Goal: Transaction & Acquisition: Purchase product/service

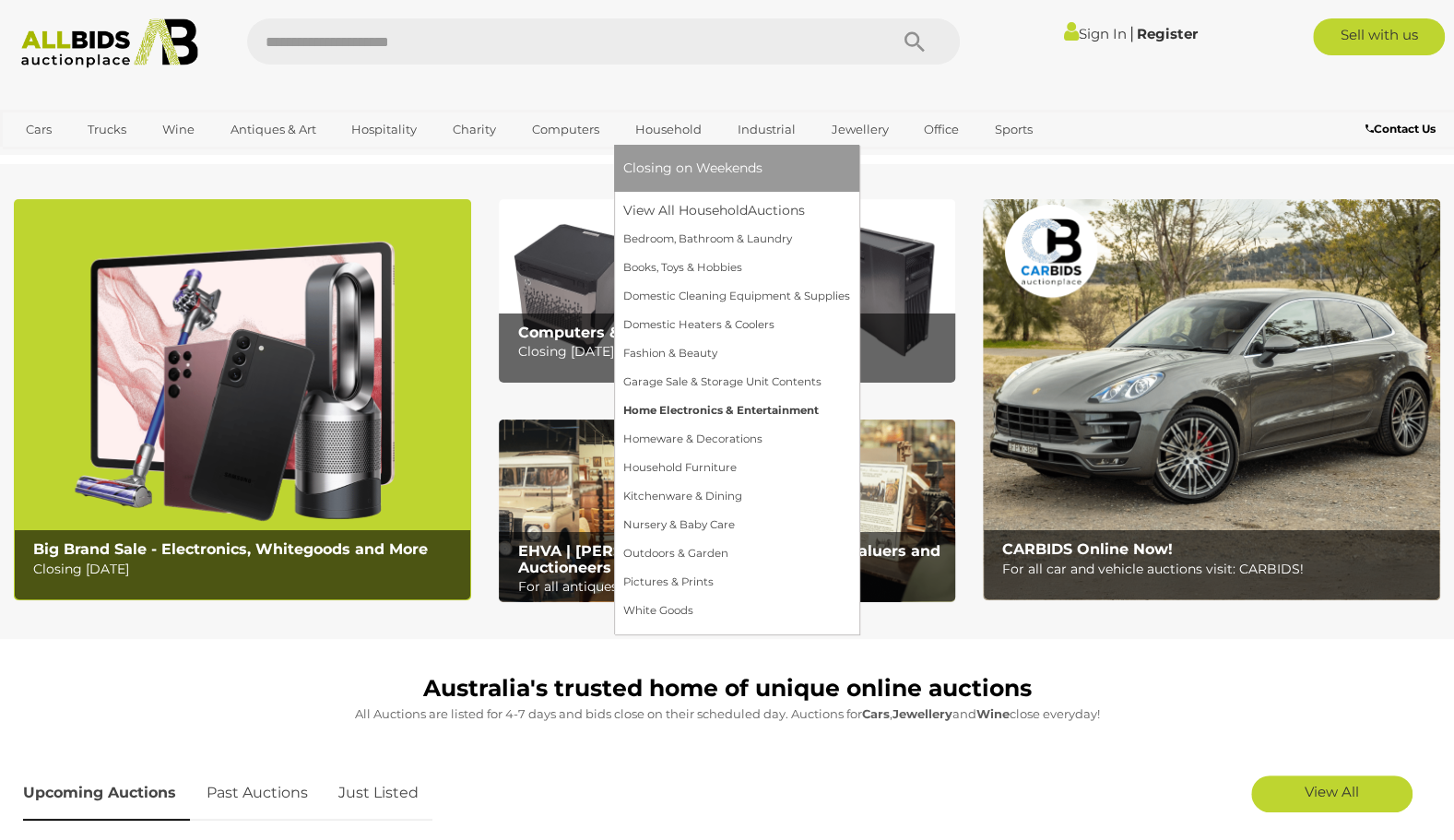
click at [690, 419] on link "Home Electronics & Entertainment" at bounding box center [736, 411] width 227 height 28
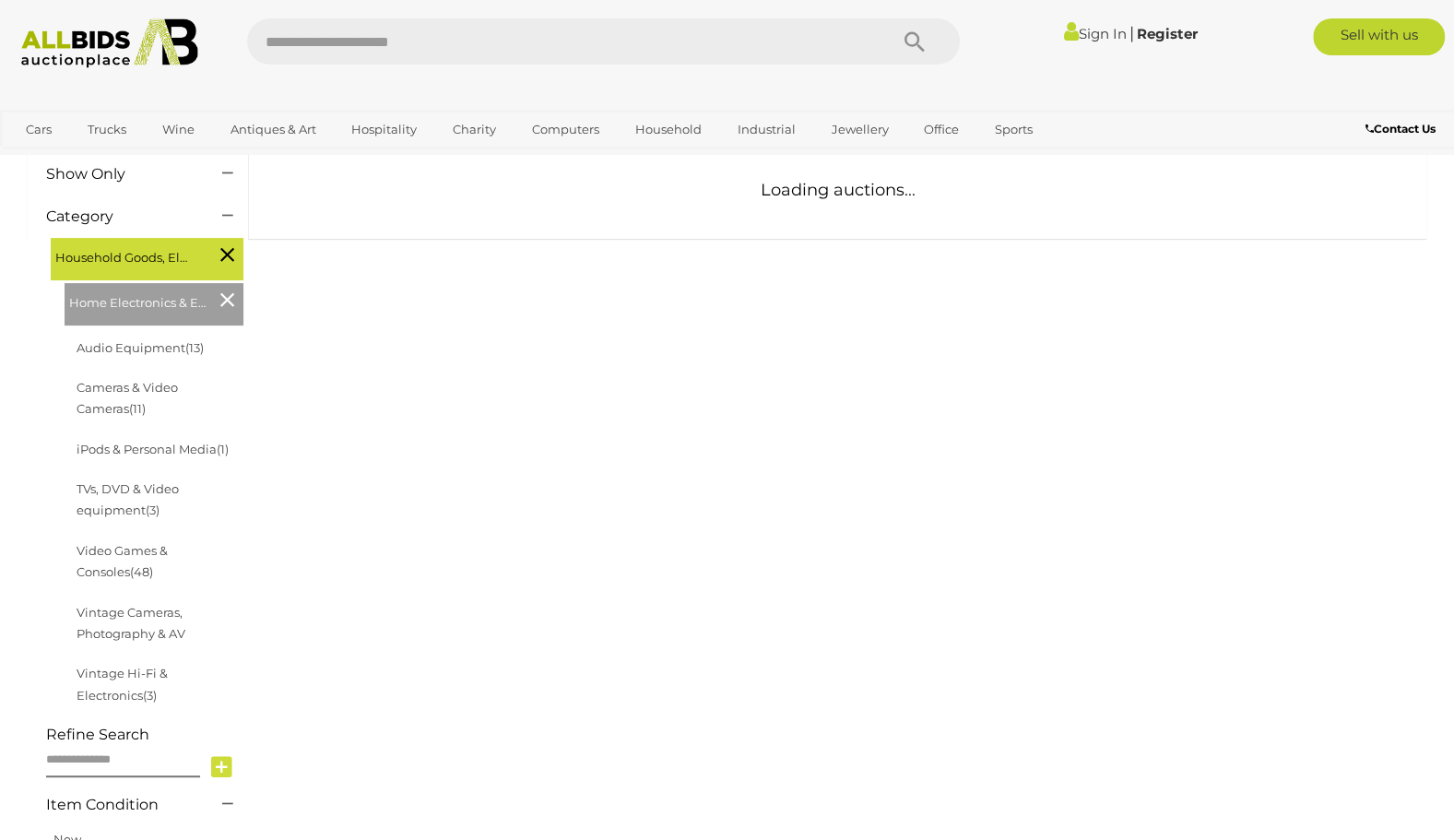
scroll to position [206, 0]
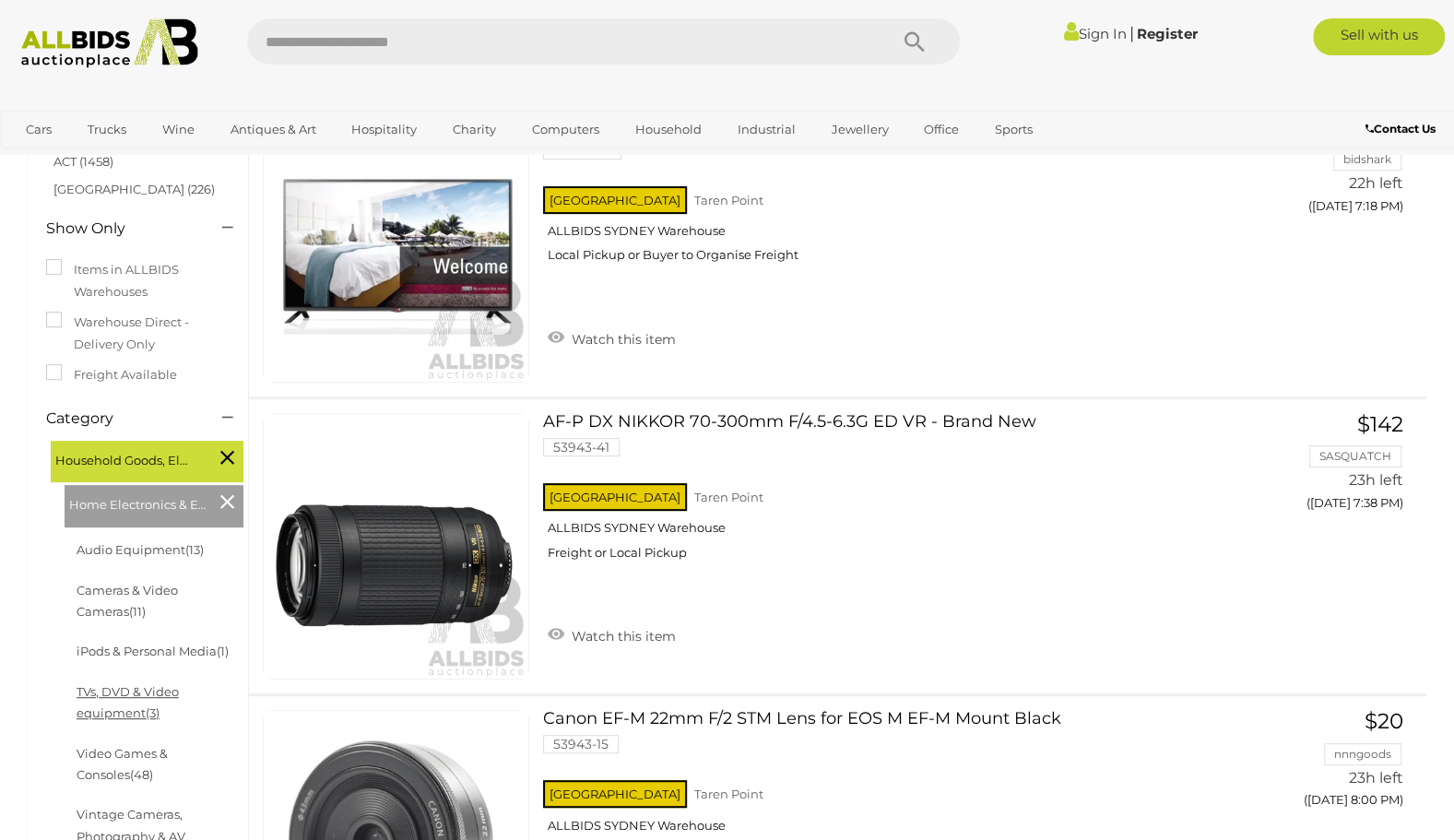
click at [118, 709] on link "TVs, DVD & Video equipment (3)" at bounding box center [128, 702] width 103 height 36
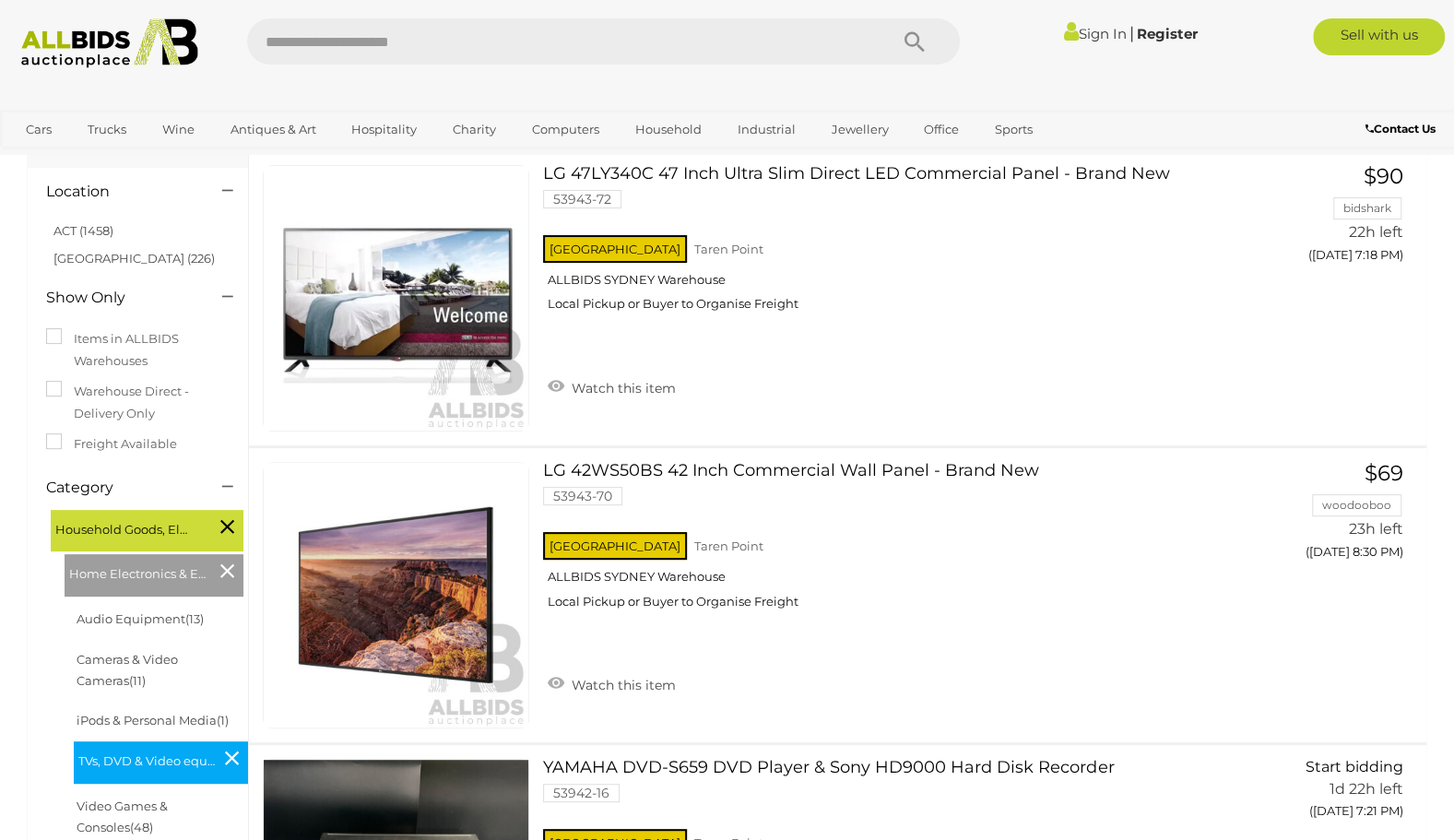
scroll to position [154, 0]
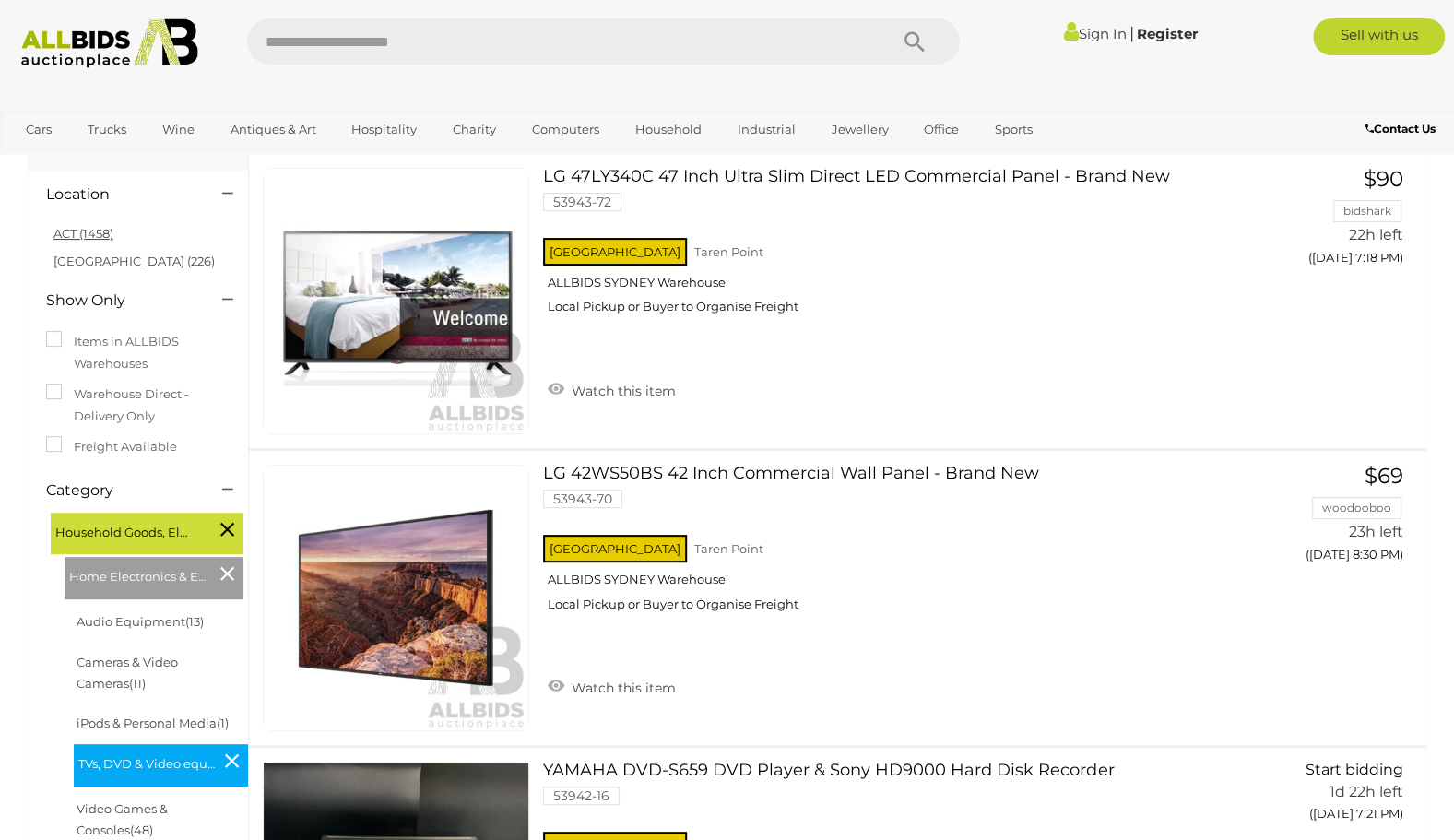
click at [81, 239] on link "ACT (1458)" at bounding box center [83, 233] width 60 height 15
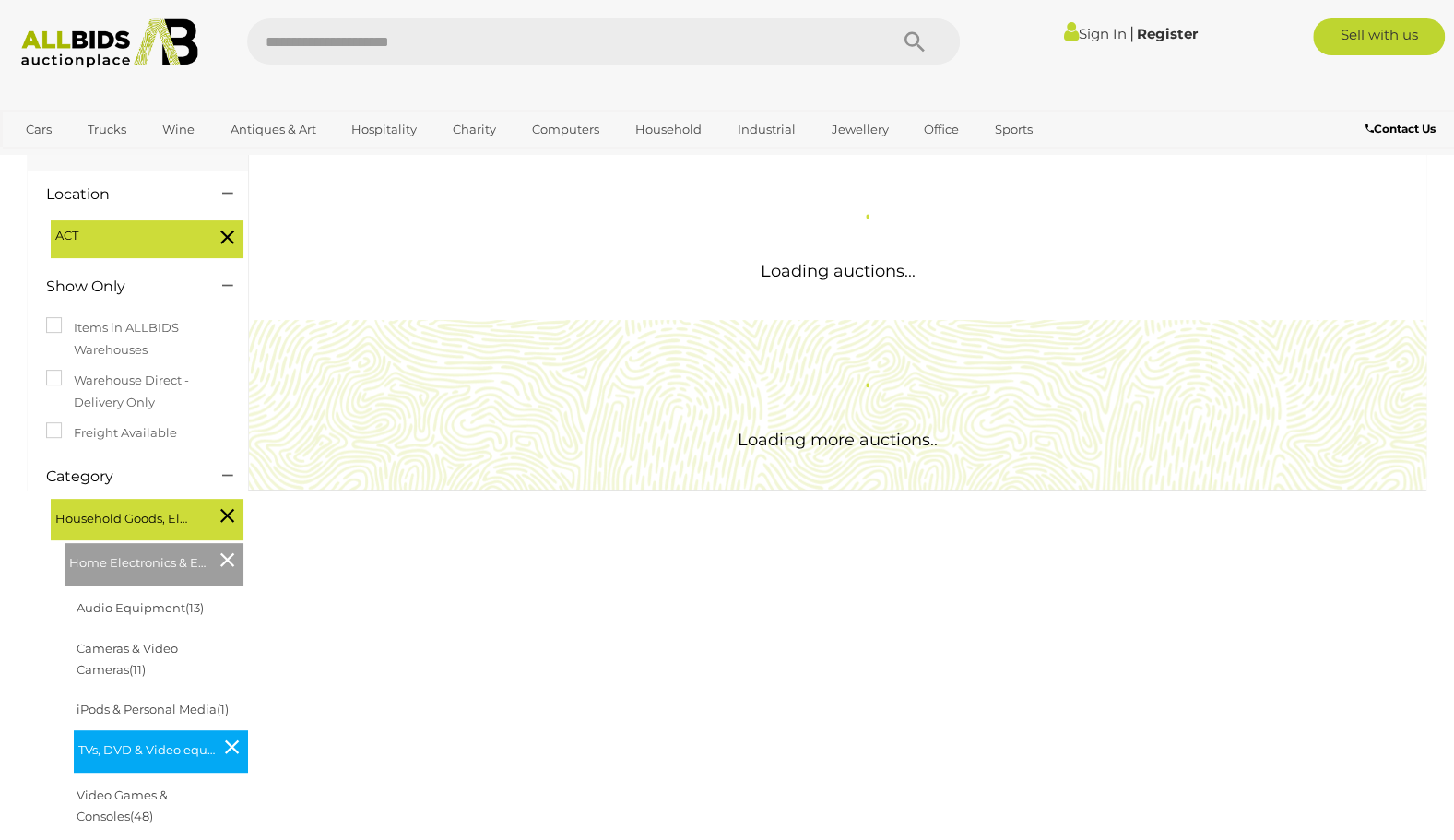
scroll to position [0, 0]
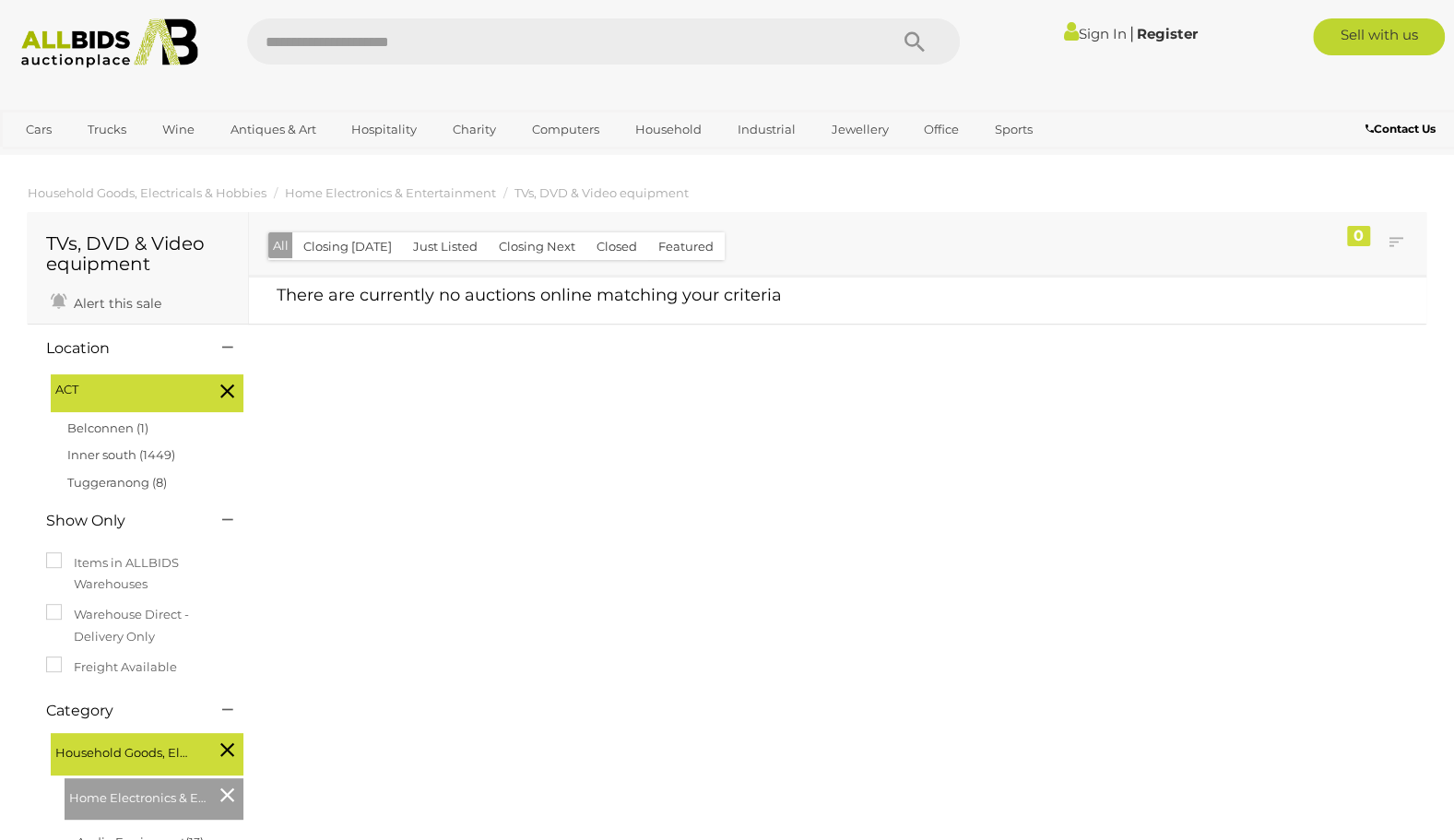
scroll to position [51, 0]
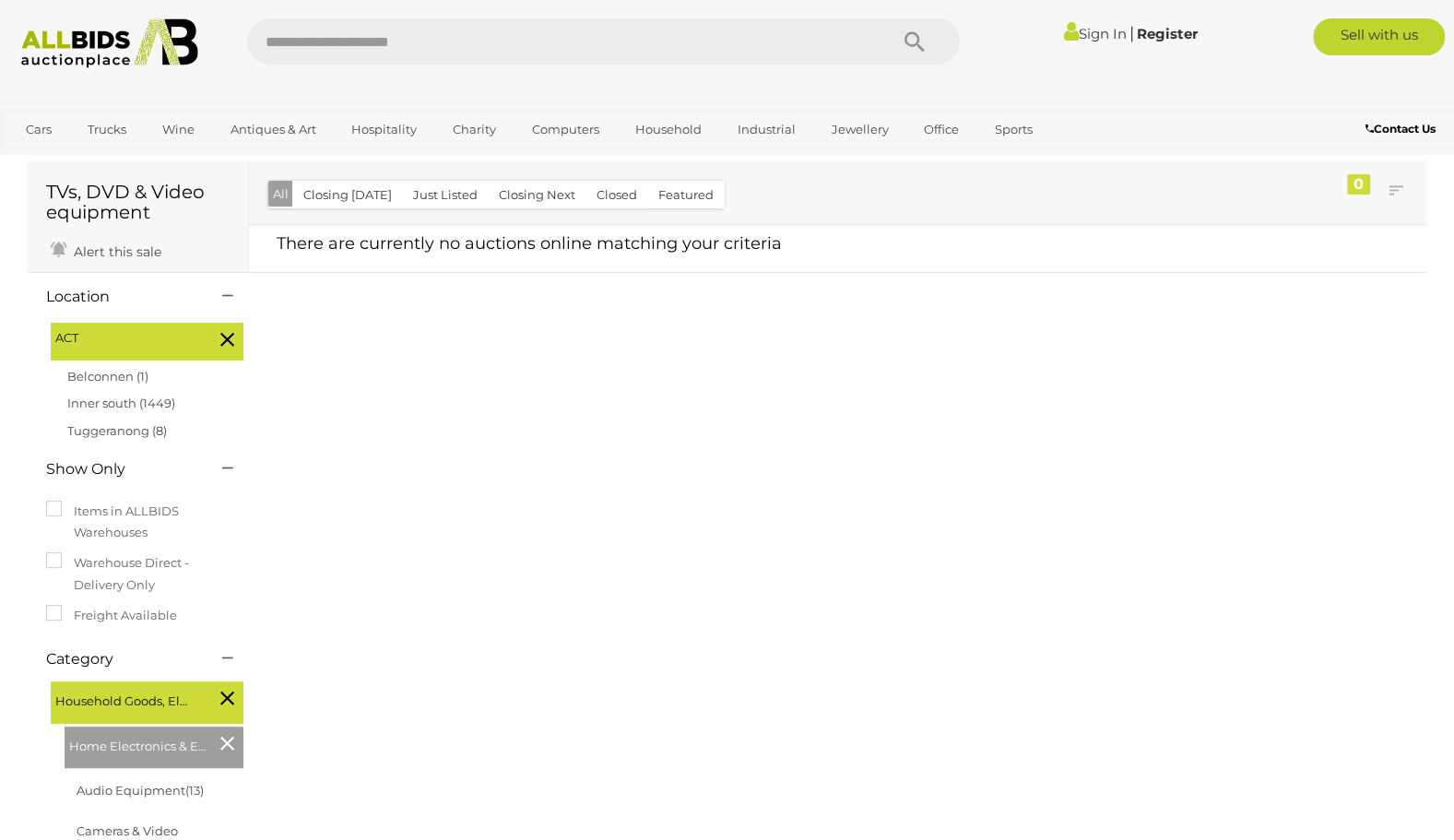
click at [229, 697] on icon at bounding box center [227, 698] width 14 height 24
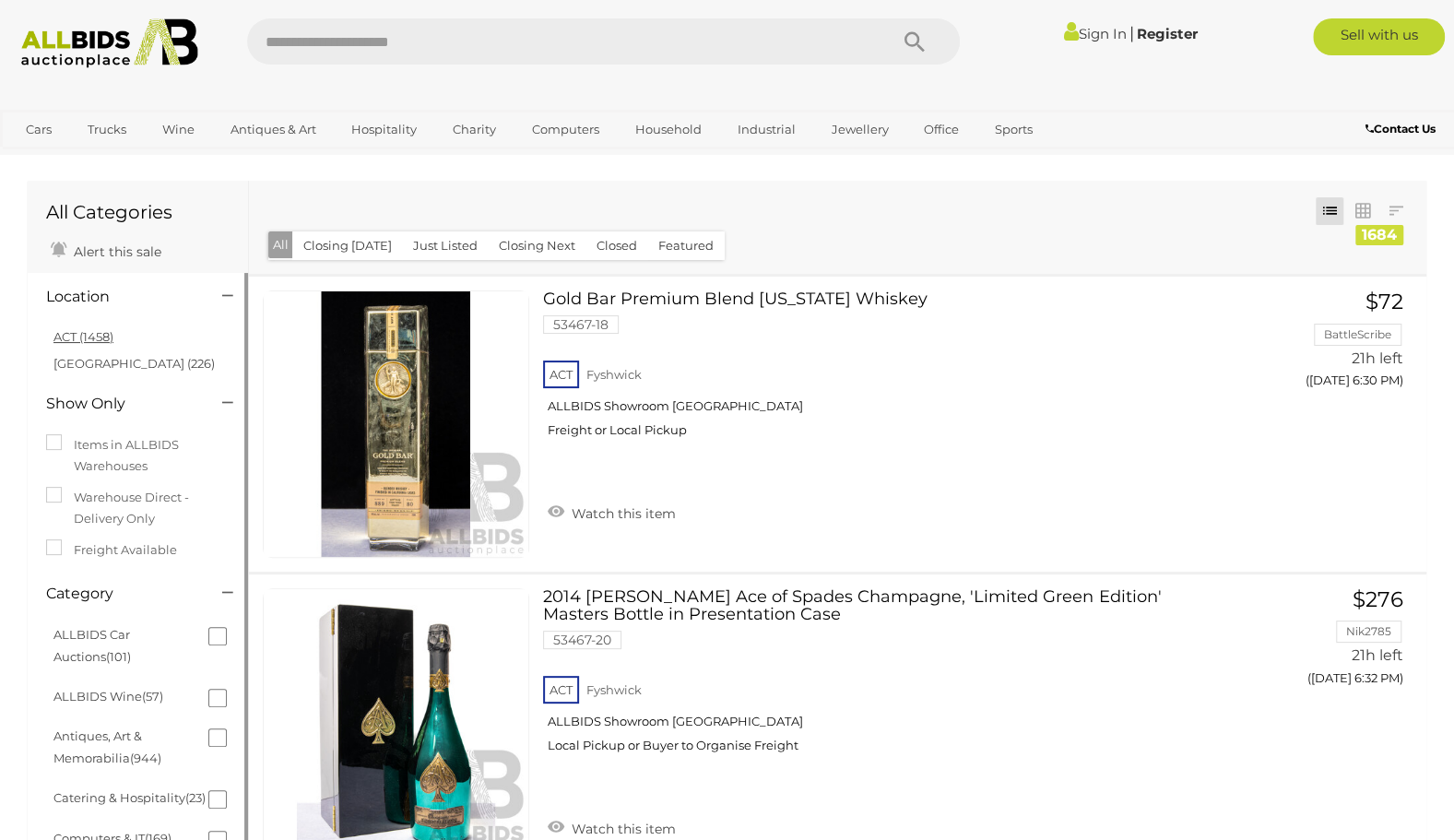
click at [62, 337] on link "ACT (1458)" at bounding box center [83, 337] width 60 height 15
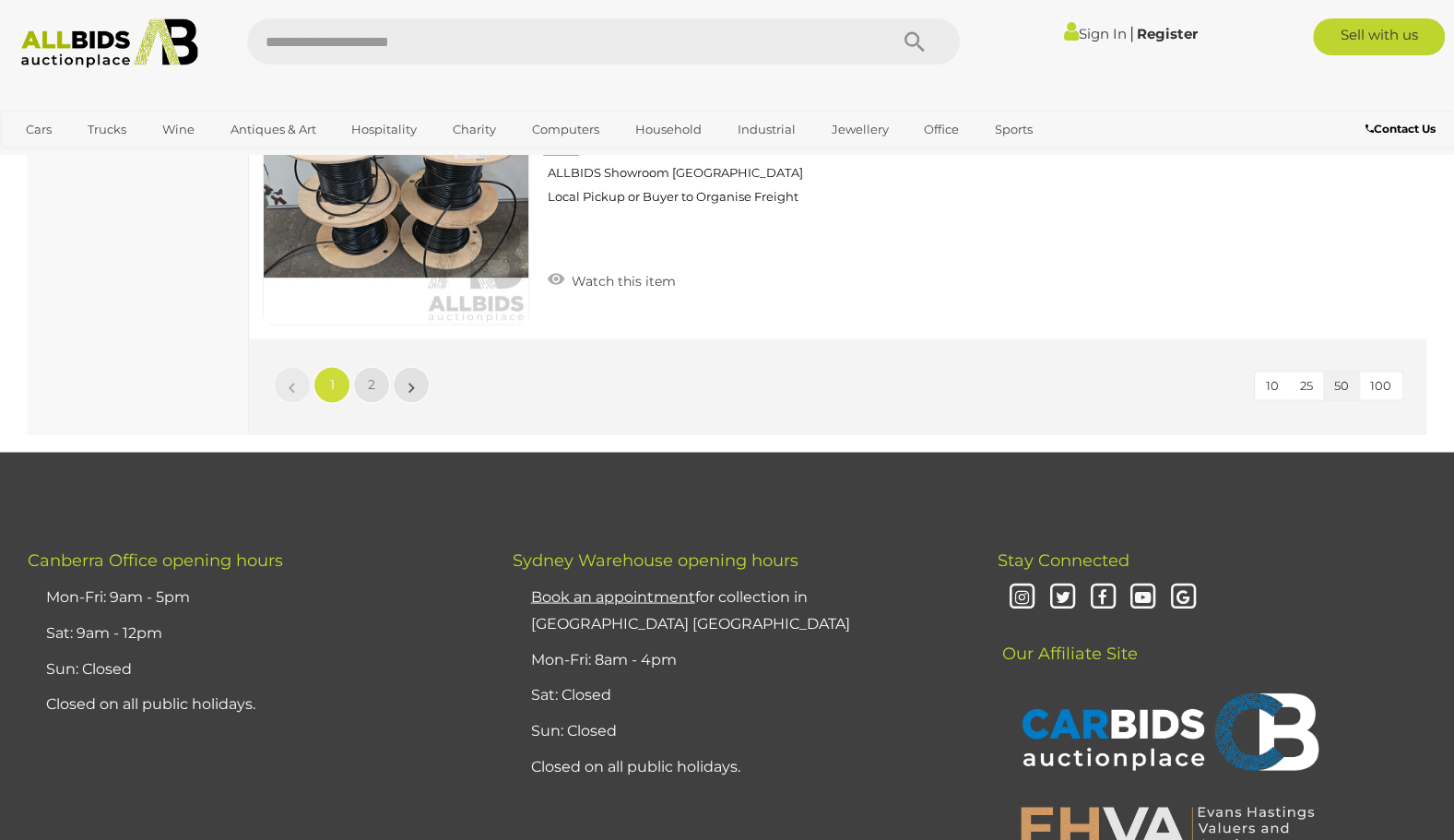
scroll to position [14713, 0]
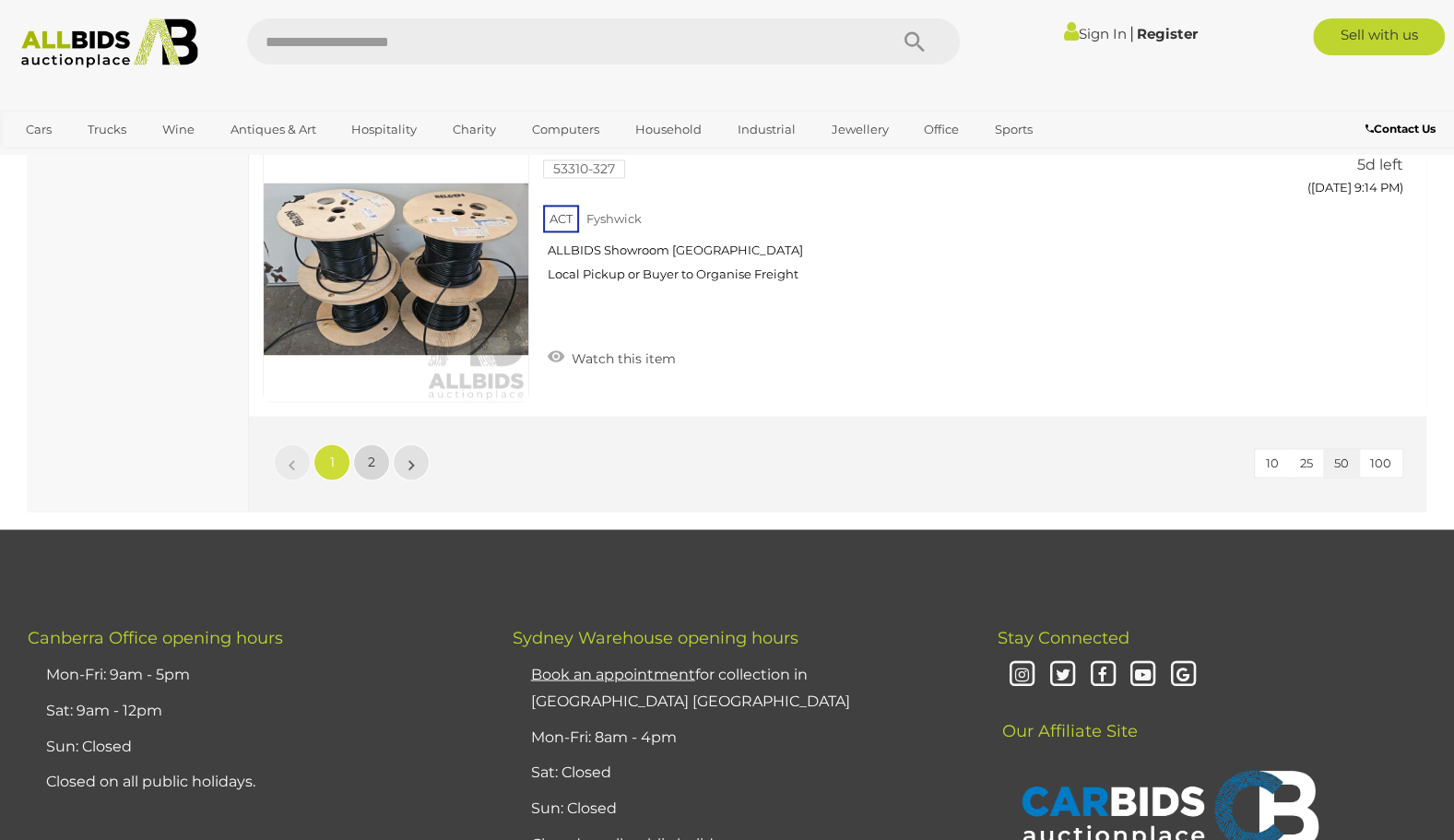
click at [374, 443] on link "2" at bounding box center [371, 461] width 37 height 37
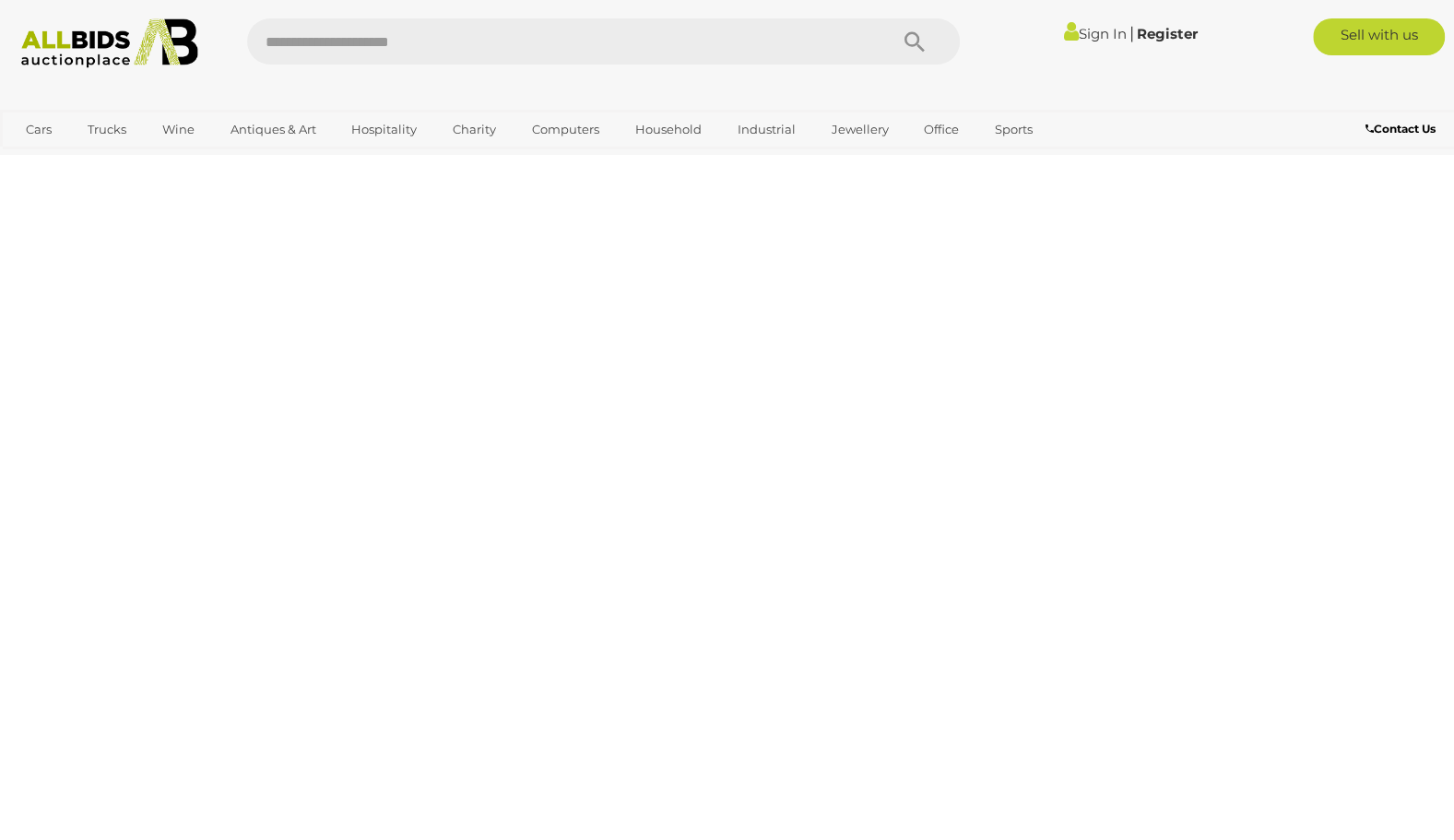
scroll to position [89, 0]
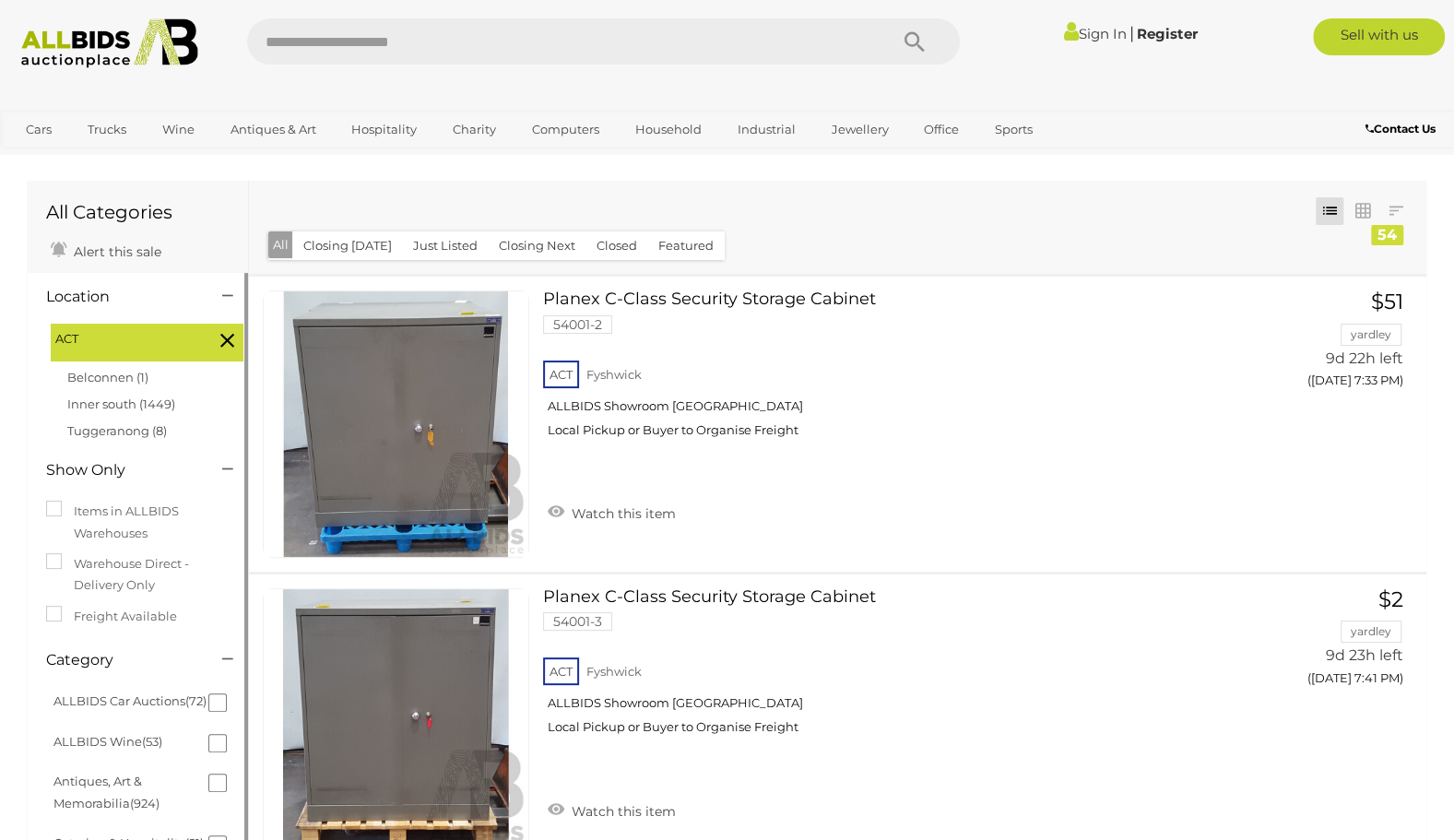
drag, startPoint x: 228, startPoint y: 441, endPoint x: 215, endPoint y: 609, distance: 168.5
click at [215, 609] on div "Location ACT ACT (1458)" at bounding box center [138, 808] width 220 height 1069
drag, startPoint x: 215, startPoint y: 609, endPoint x: 256, endPoint y: 397, distance: 215.9
click at [263, 397] on link at bounding box center [396, 423] width 267 height 267
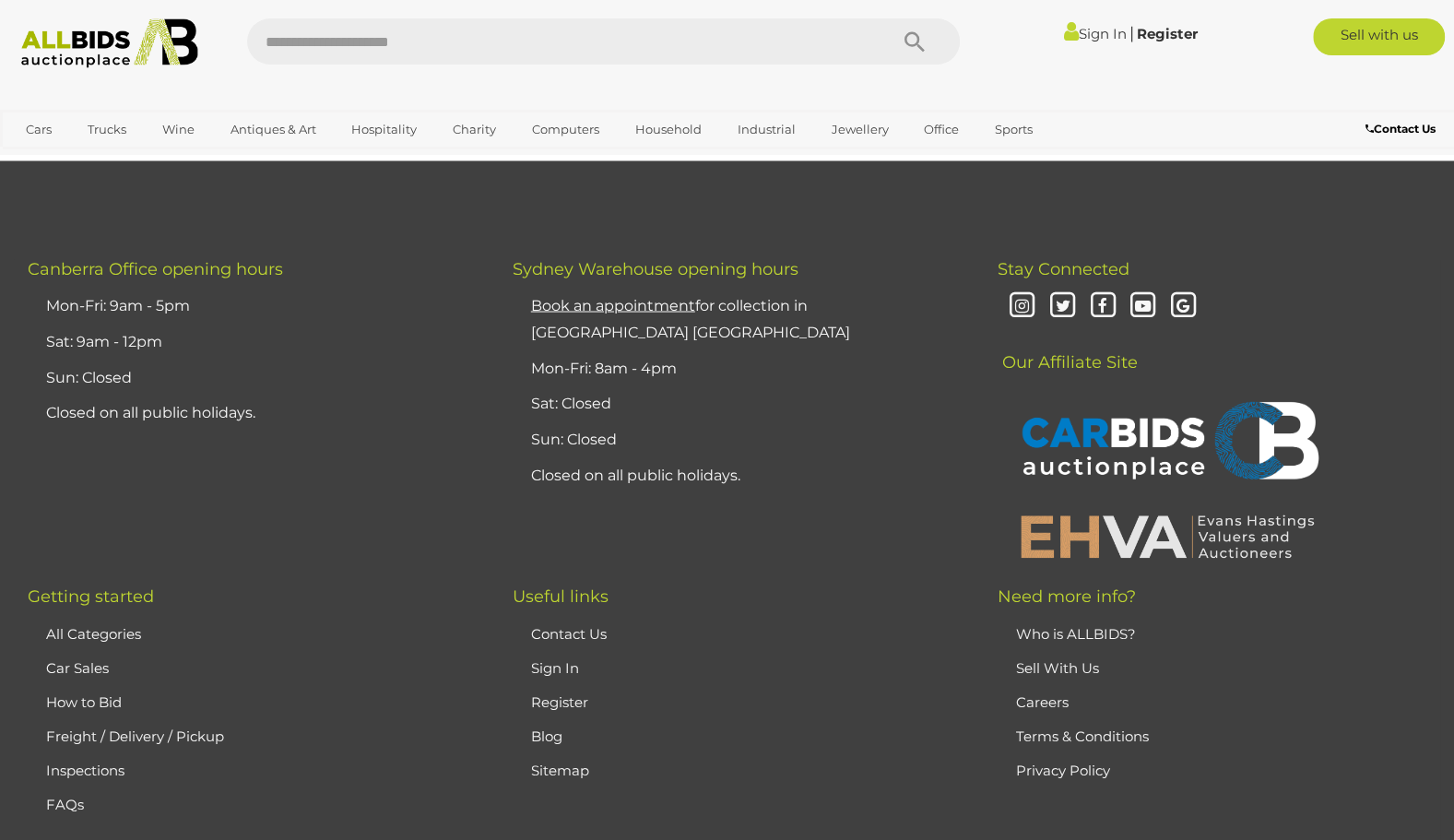
scroll to position [15087, 0]
